Goal: Task Accomplishment & Management: Manage account settings

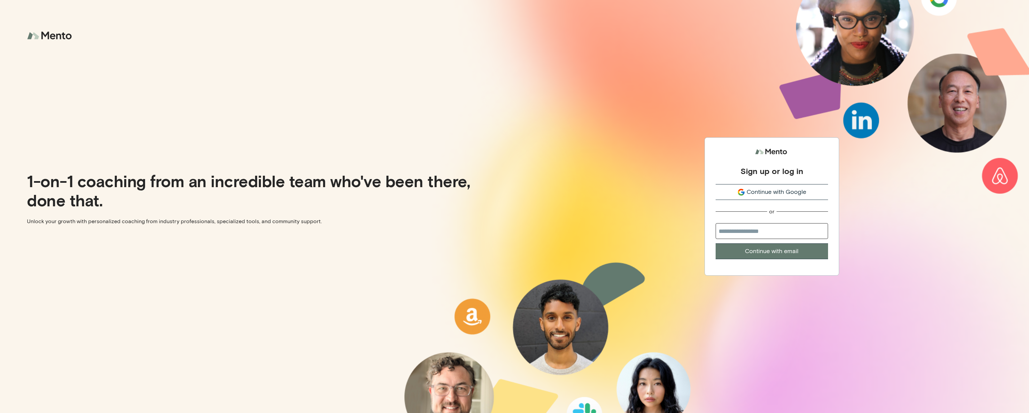
click at [782, 193] on span "Continue with Google" at bounding box center [777, 192] width 60 height 9
click at [771, 193] on span "Continue with Google" at bounding box center [777, 192] width 60 height 9
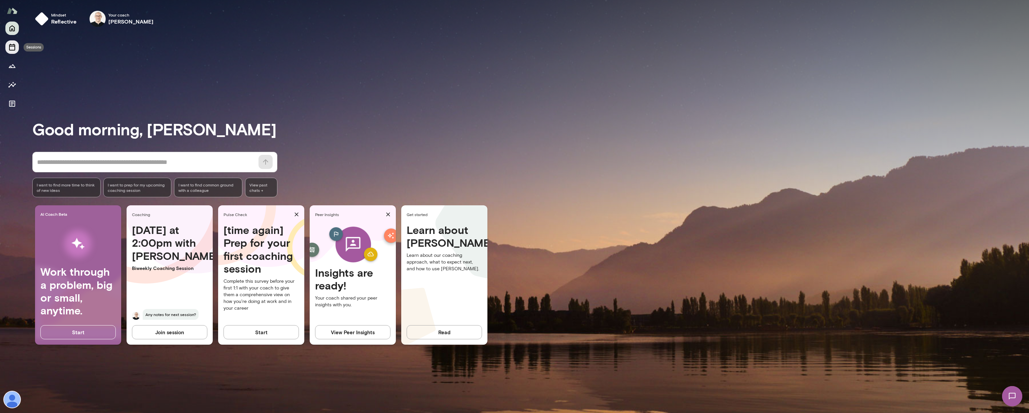
click at [10, 50] on icon "Sessions" at bounding box center [12, 47] width 6 height 7
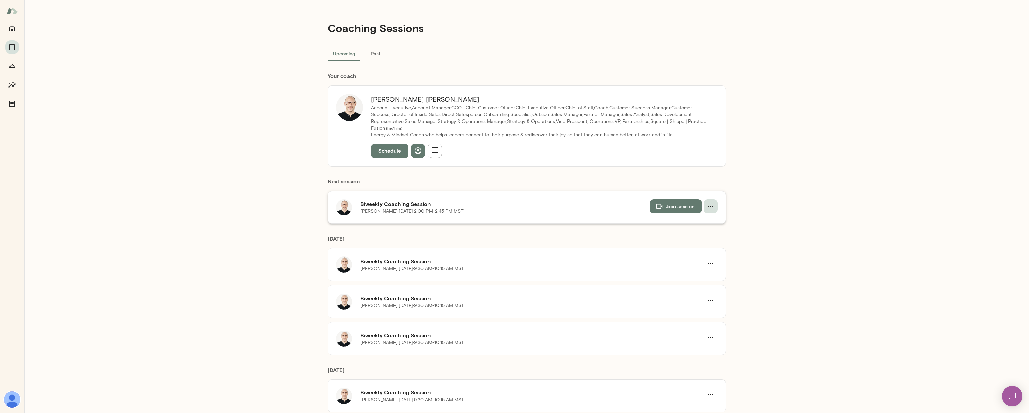
click at [710, 208] on icon "button" at bounding box center [711, 206] width 8 height 8
click at [693, 224] on span "Reschedule" at bounding box center [698, 222] width 29 height 8
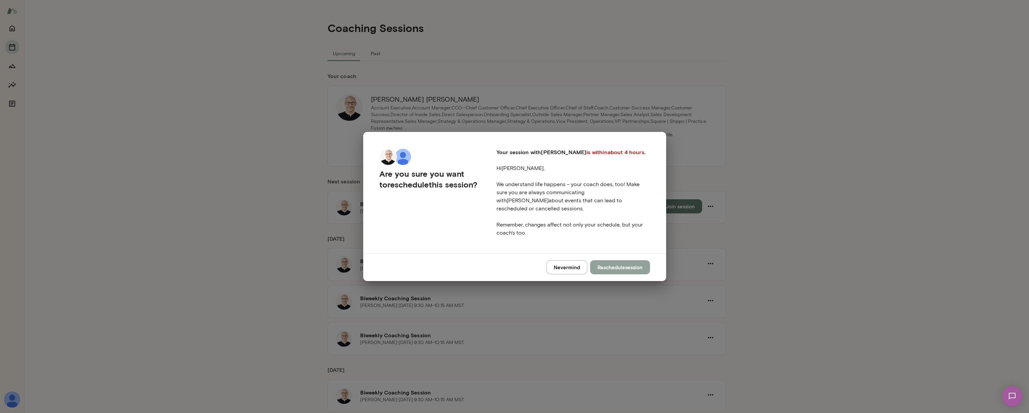
click at [600, 260] on button "Reschedule session" at bounding box center [620, 267] width 60 height 14
